Goal: Check status: Check status

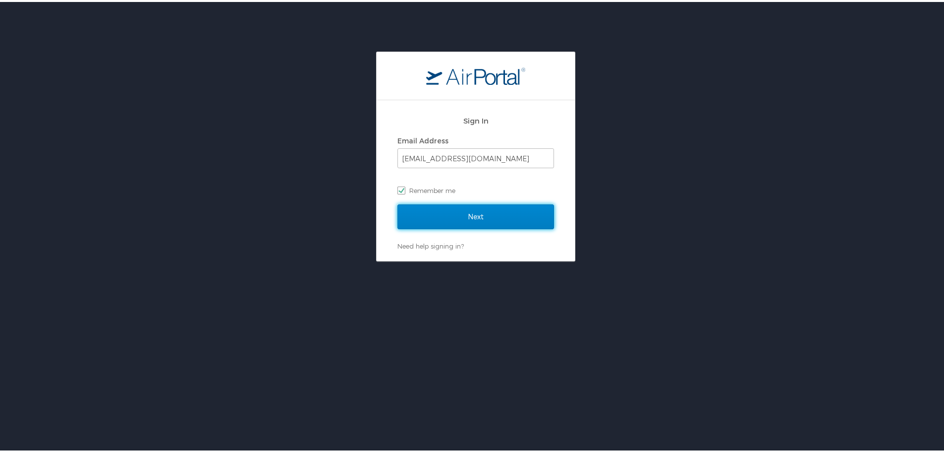
click at [407, 213] on input "Next" at bounding box center [476, 214] width 157 height 25
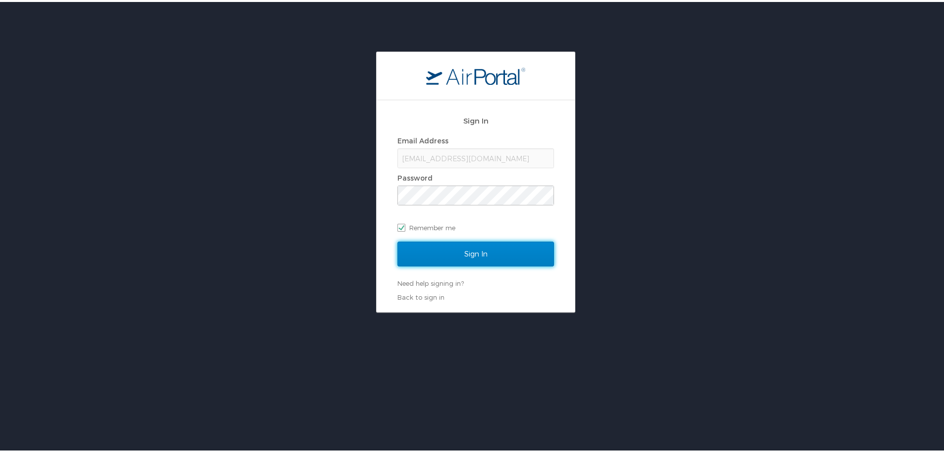
click at [436, 251] on input "Sign In" at bounding box center [476, 251] width 157 height 25
